Goal: Task Accomplishment & Management: Manage account settings

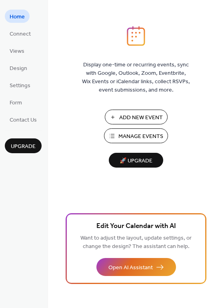
click at [147, 136] on span "Manage Events" at bounding box center [140, 136] width 45 height 8
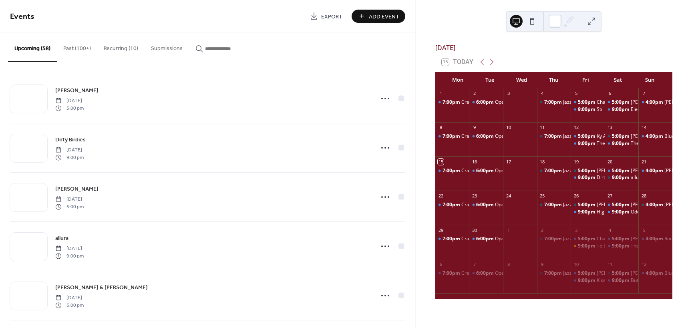
click at [217, 46] on input "button" at bounding box center [229, 48] width 48 height 8
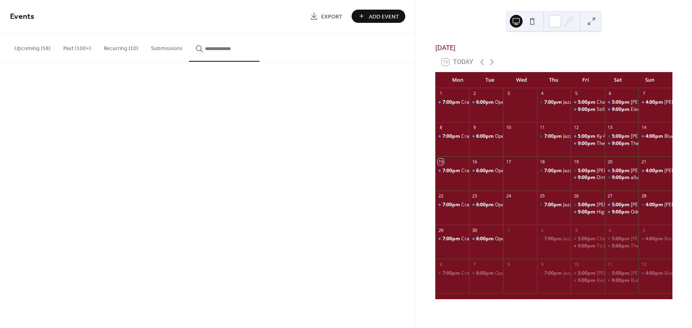
click at [219, 49] on input "button" at bounding box center [229, 48] width 48 height 8
type input "*****"
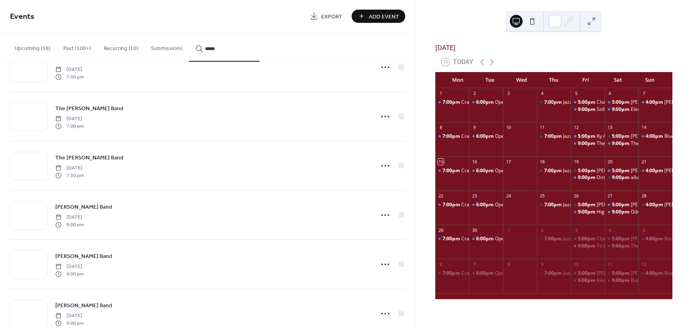
scroll to position [743, 0]
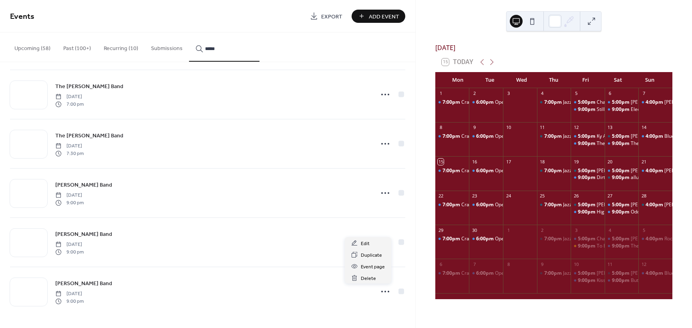
click at [380, 290] on icon at bounding box center [385, 291] width 13 height 13
click at [368, 256] on span "Duplicate" at bounding box center [371, 255] width 21 height 8
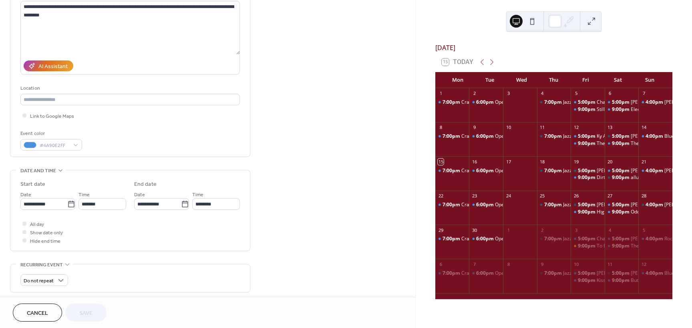
scroll to position [120, 0]
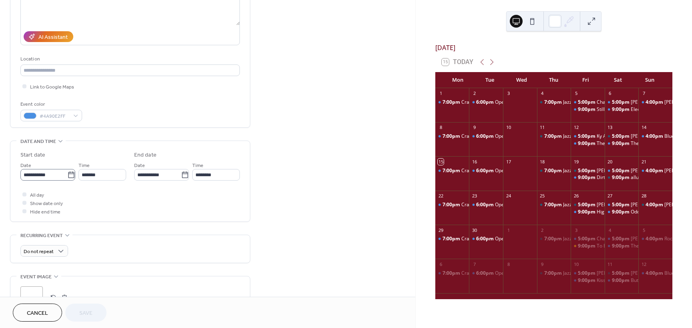
click at [67, 176] on icon at bounding box center [71, 175] width 8 height 8
click at [66, 176] on input "**********" at bounding box center [43, 175] width 47 height 12
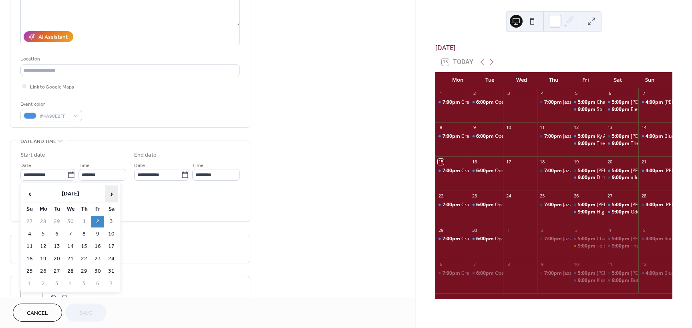
click at [110, 193] on span "›" at bounding box center [111, 194] width 12 height 16
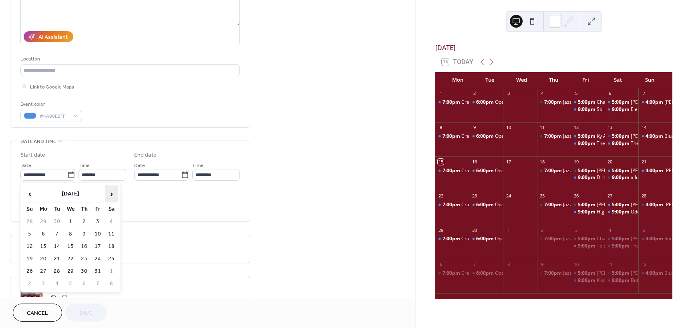
click at [110, 193] on span "›" at bounding box center [111, 194] width 12 height 16
click at [98, 256] on td "21" at bounding box center [97, 259] width 13 height 12
type input "**********"
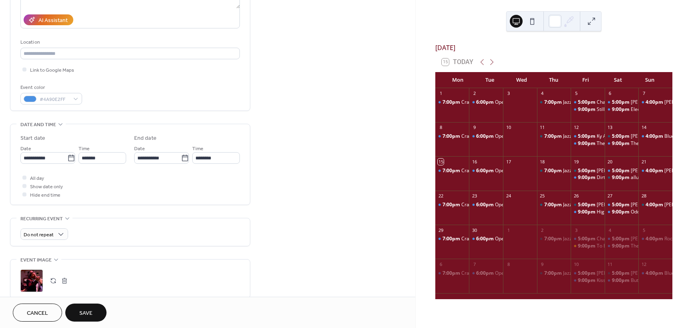
scroll to position [160, 0]
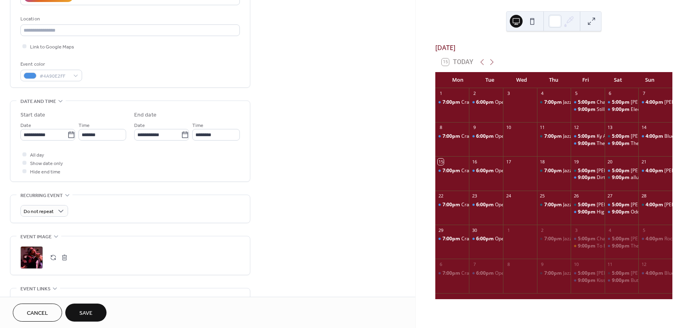
click at [89, 309] on span "Save" at bounding box center [85, 313] width 13 height 8
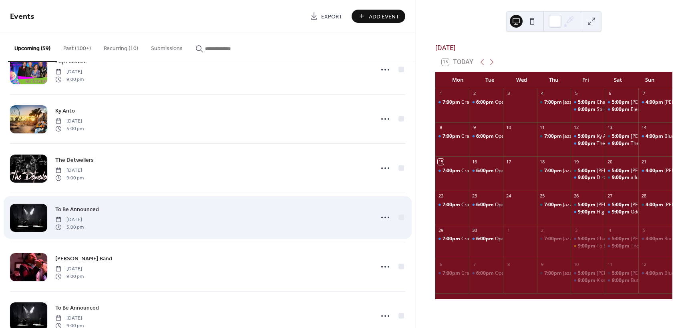
scroll to position [1807, 0]
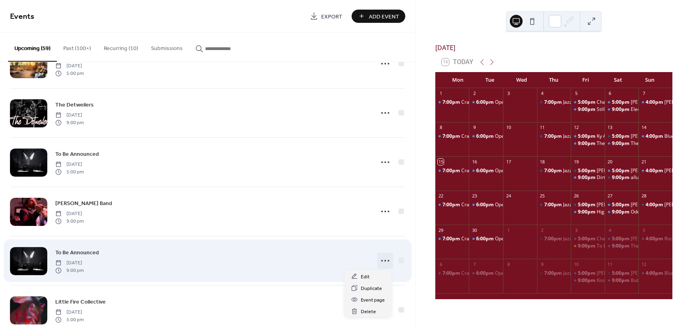
click at [382, 259] on icon at bounding box center [385, 260] width 13 height 13
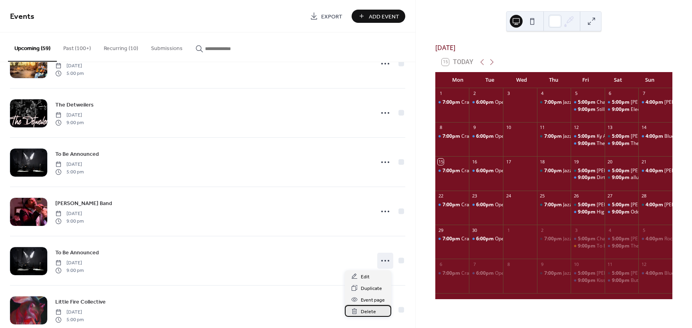
click at [365, 314] on span "Delete" at bounding box center [368, 311] width 15 height 8
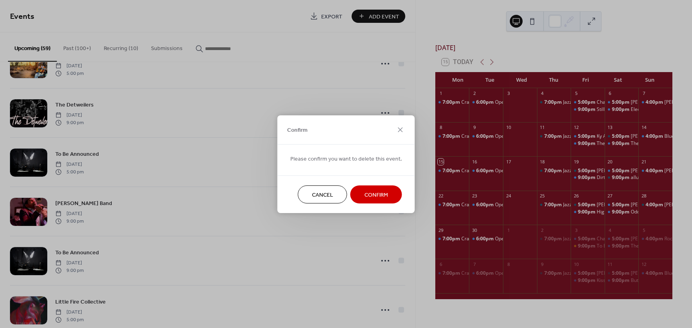
click at [372, 196] on span "Confirm" at bounding box center [376, 195] width 24 height 8
